Goal: Navigation & Orientation: Find specific page/section

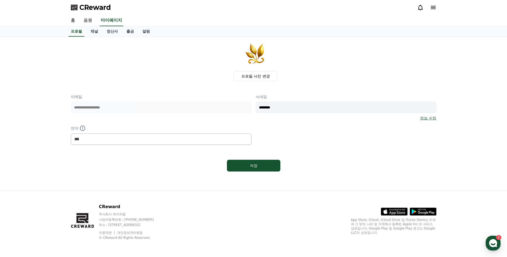
select select "**********"
click at [95, 6] on span "CReward" at bounding box center [95, 7] width 32 height 9
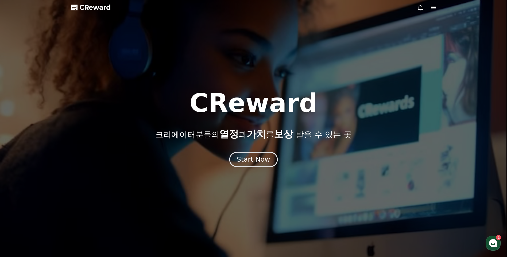
click at [264, 160] on div "Start Now" at bounding box center [253, 159] width 33 height 9
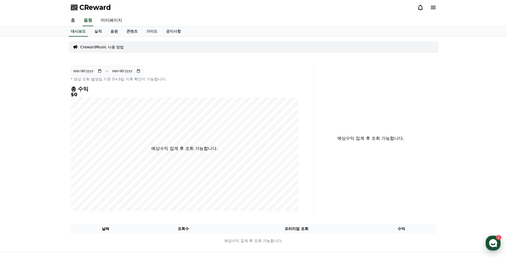
click at [495, 243] on use "button" at bounding box center [493, 243] width 8 height 8
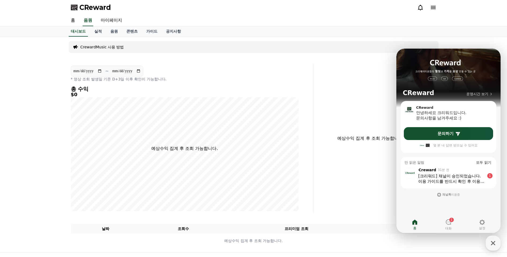
click at [449, 180] on div "이용 가이드를 반드시 확인 후 이용 부탁드립니다 :)" at bounding box center [451, 181] width 66 height 5
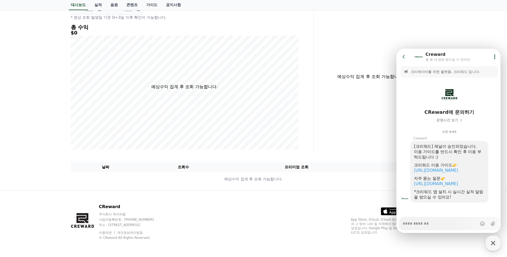
type textarea "*"
click at [403, 57] on icon at bounding box center [403, 56] width 5 height 5
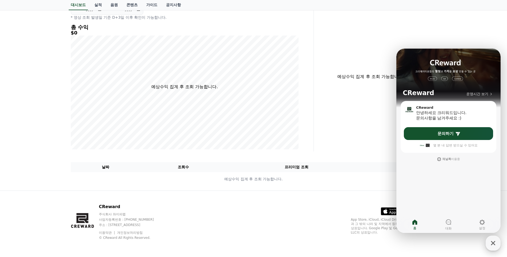
click at [493, 243] on icon "button" at bounding box center [493, 243] width 10 height 10
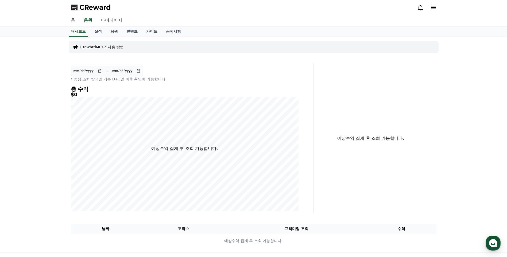
click at [71, 21] on link "홈" at bounding box center [73, 20] width 13 height 11
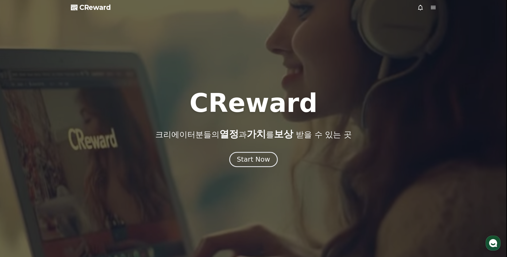
click at [263, 157] on div "Start Now" at bounding box center [253, 159] width 33 height 9
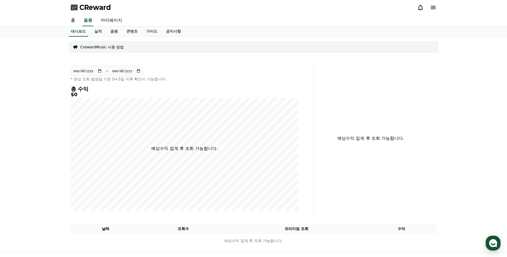
click at [433, 5] on icon at bounding box center [433, 7] width 6 height 6
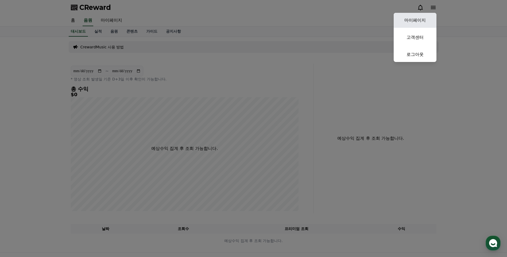
click at [419, 20] on link "마이페이지" at bounding box center [415, 20] width 43 height 15
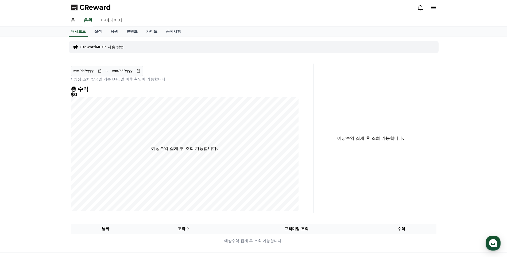
select select "**********"
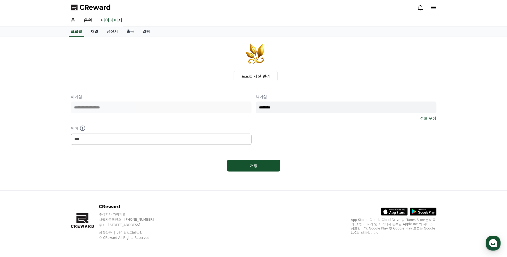
click at [92, 31] on link "채널" at bounding box center [94, 31] width 16 height 10
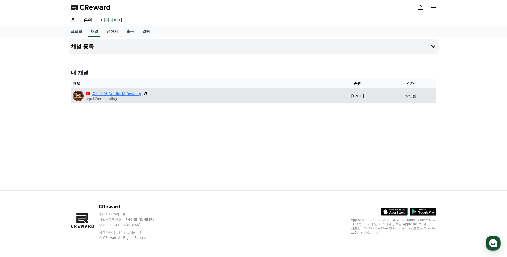
click at [122, 94] on link "골드포엠 GoldforM Bowling" at bounding box center [116, 94] width 49 height 6
click at [143, 94] on icon at bounding box center [145, 93] width 5 height 5
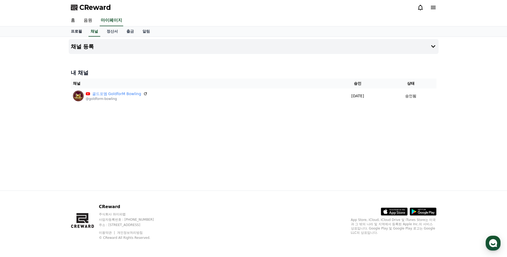
click at [75, 32] on link "프로필" at bounding box center [77, 31] width 20 height 10
select select "**********"
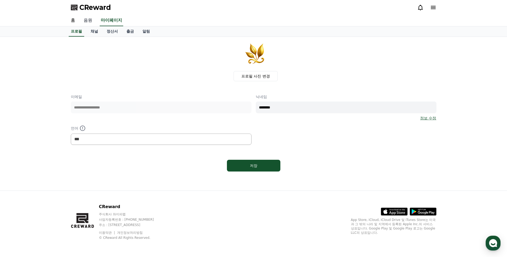
click at [90, 21] on link "음원" at bounding box center [87, 20] width 17 height 11
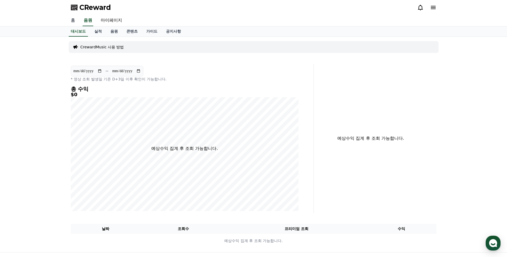
click at [74, 21] on link "홈" at bounding box center [73, 20] width 13 height 11
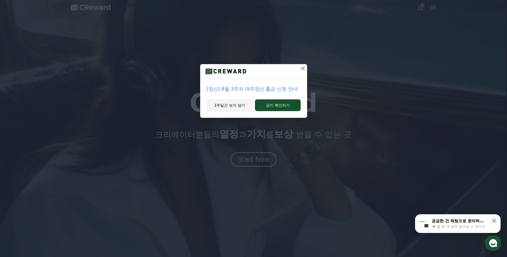
click at [232, 107] on button "1주일간 보지 않기" at bounding box center [230, 105] width 47 height 12
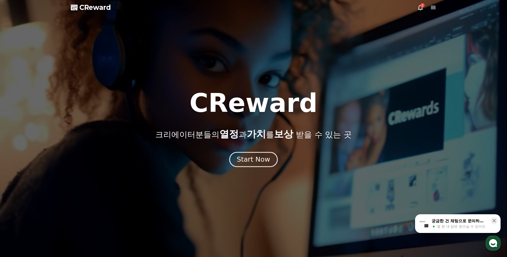
click at [249, 158] on div "Start Now" at bounding box center [253, 159] width 33 height 9
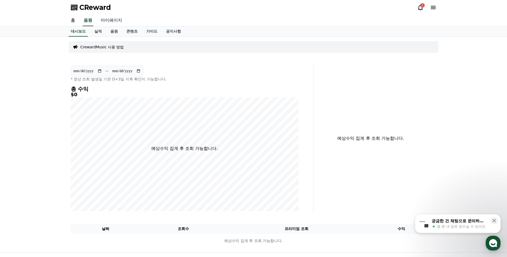
click at [107, 21] on link "마이페이지" at bounding box center [112, 20] width 30 height 11
select select "**********"
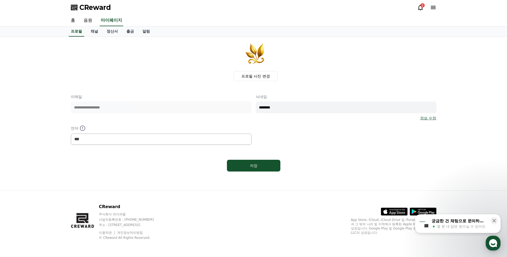
click at [422, 8] on icon at bounding box center [420, 7] width 6 height 6
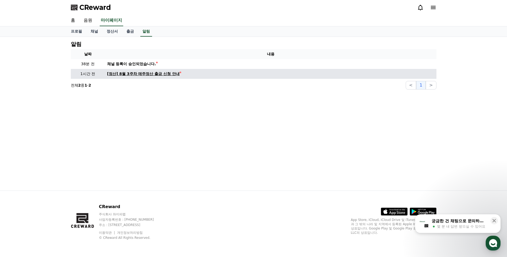
click at [126, 74] on div "[정산] 8월 3주차 매주정산 출금 신청 안내" at bounding box center [143, 74] width 73 height 6
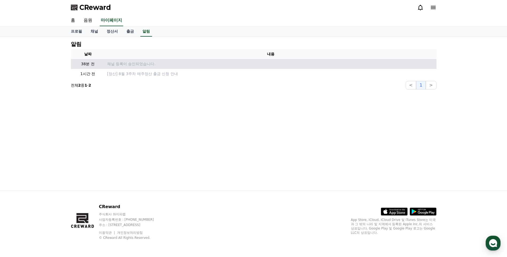
click at [124, 65] on p "채널 등록이 승인되었습니다." at bounding box center [270, 64] width 327 height 6
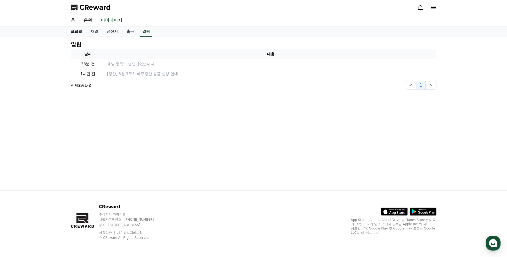
click at [76, 31] on link "프로필" at bounding box center [77, 31] width 20 height 10
select select "**********"
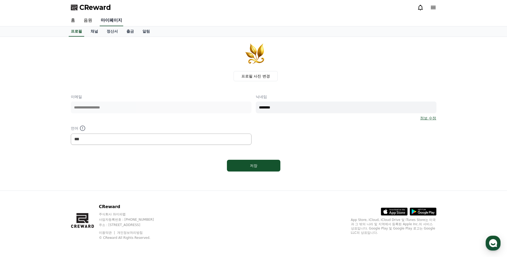
click at [108, 21] on link "마이페이지" at bounding box center [112, 20] width 24 height 11
click at [94, 33] on link "채널" at bounding box center [94, 31] width 16 height 10
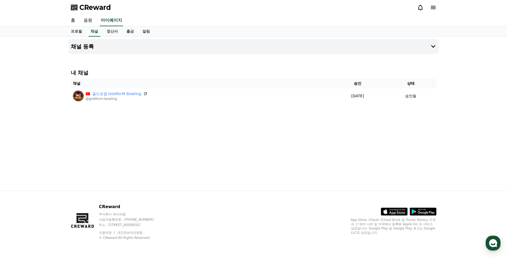
click at [433, 6] on icon at bounding box center [433, 7] width 5 height 3
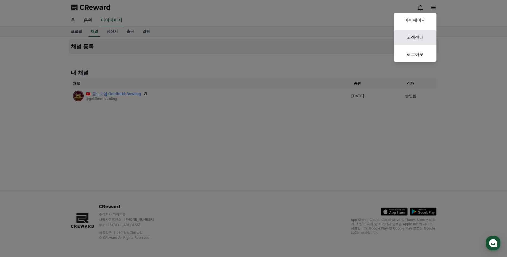
click at [415, 38] on link "고객센터" at bounding box center [415, 37] width 43 height 15
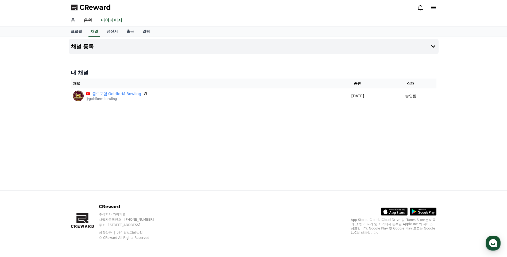
click at [72, 20] on link "홈" at bounding box center [73, 20] width 13 height 11
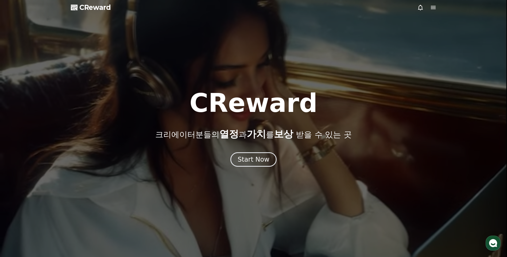
click at [433, 8] on icon at bounding box center [433, 7] width 5 height 3
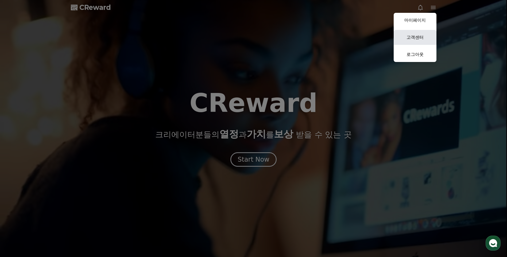
click at [414, 40] on link "고객센터" at bounding box center [415, 37] width 43 height 15
